Goal: Communication & Community: Answer question/provide support

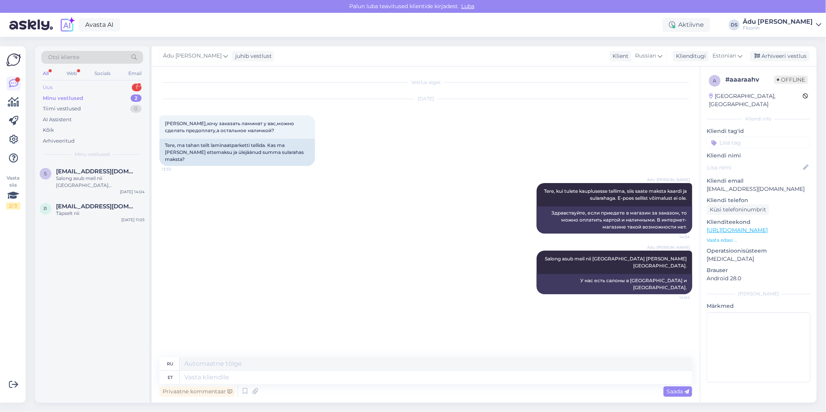
click at [97, 88] on div "Uus 1" at bounding box center [92, 87] width 102 height 11
click at [91, 182] on div "tere, kas laopakkumine on lõplik hind või saab kaubelda ?" at bounding box center [100, 182] width 89 height 14
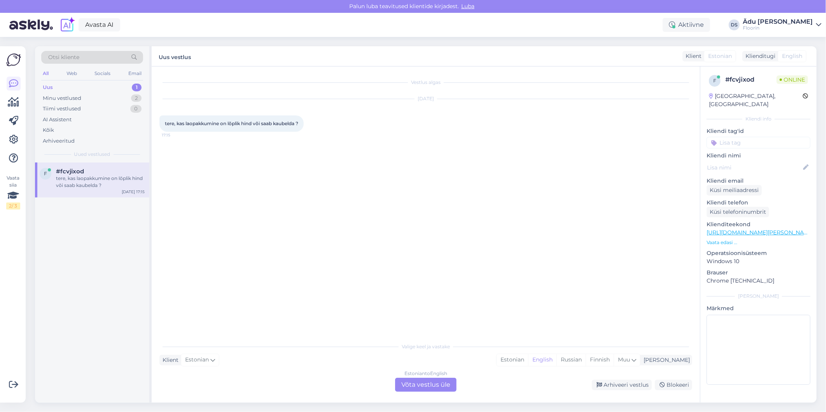
click at [419, 385] on div "Estonian to English Võta vestlus üle" at bounding box center [425, 385] width 61 height 14
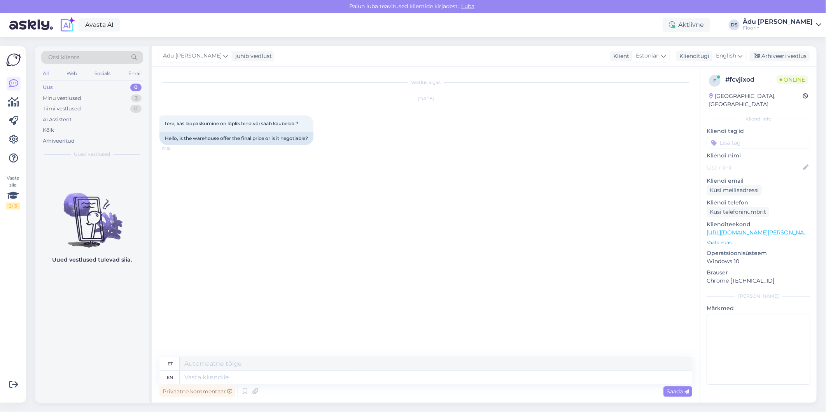
click at [729, 67] on div "f # fcvjixod Online [GEOGRAPHIC_DATA], [GEOGRAPHIC_DATA] Kliendi info Kliendi t…" at bounding box center [759, 232] width 116 height 330
click at [731, 61] on div "English" at bounding box center [729, 56] width 35 height 12
click at [700, 101] on div "est Estonian" at bounding box center [712, 82] width 86 height 42
click at [698, 93] on link "Estonian" at bounding box center [712, 90] width 86 height 12
click at [232, 373] on textarea at bounding box center [426, 376] width 533 height 16
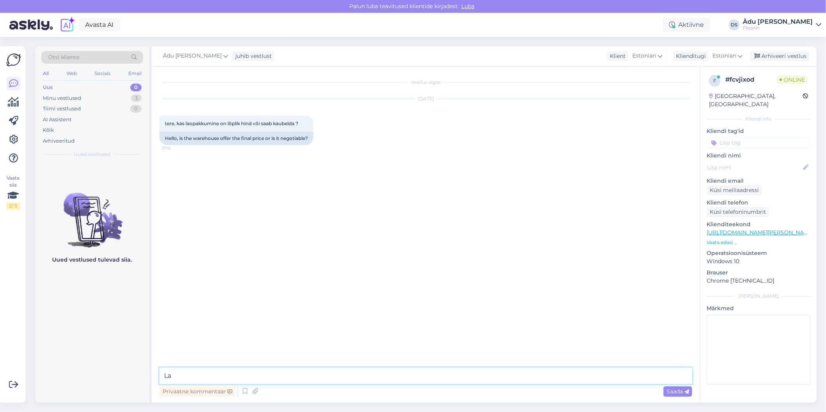
type textarea "L"
type textarea "Tere, see on lõplik."
